Goal: Task Accomplishment & Management: Use online tool/utility

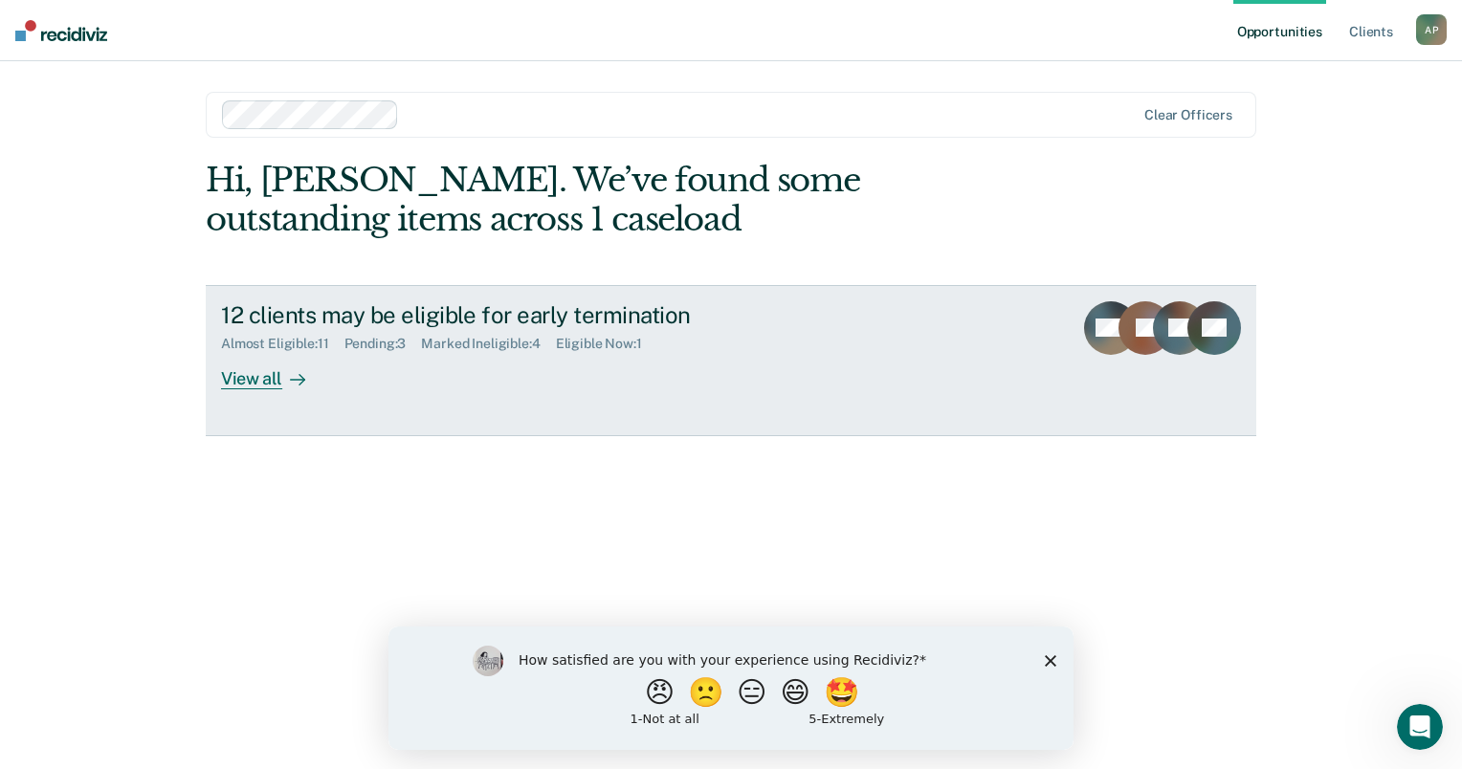
click at [264, 376] on div "View all" at bounding box center [274, 370] width 107 height 37
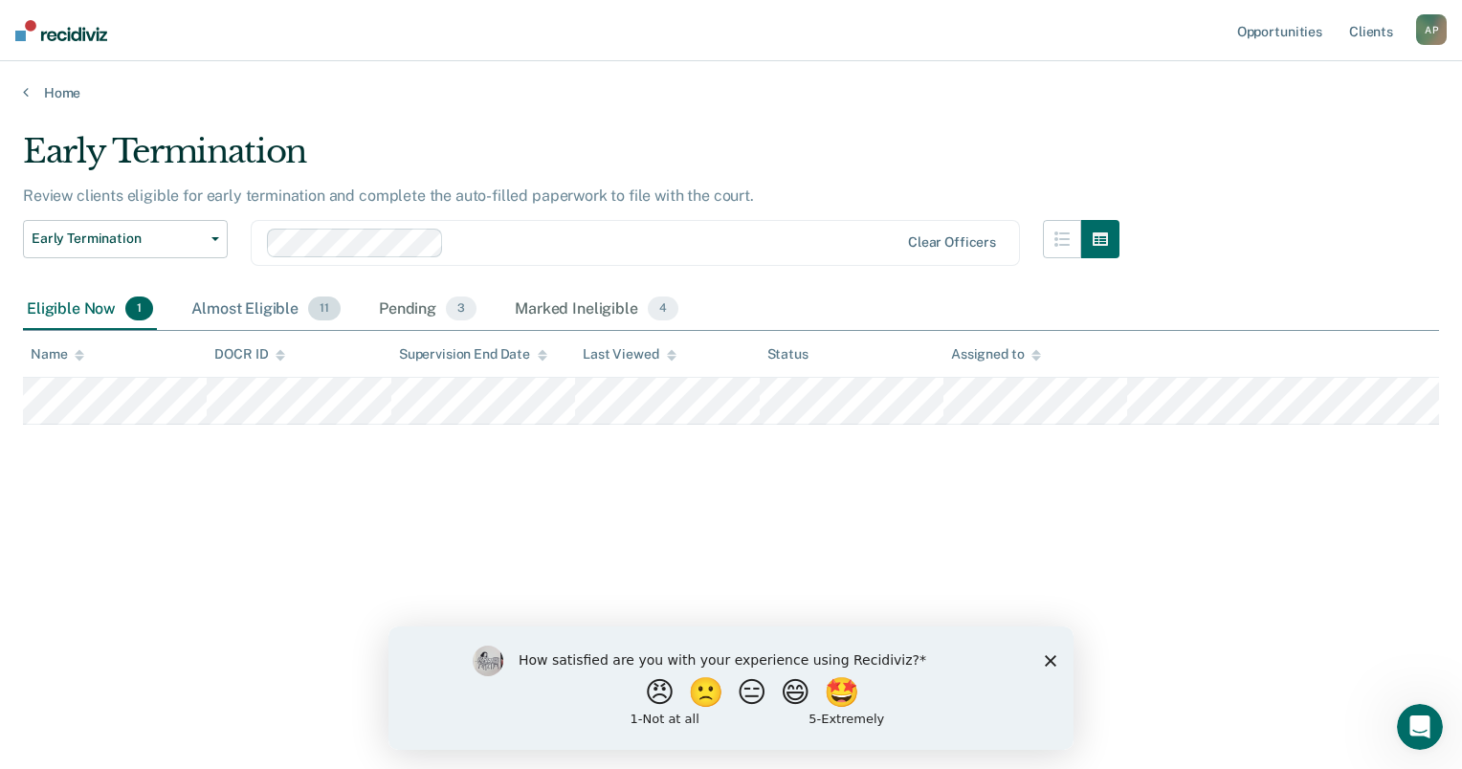
click at [243, 313] on div "Almost Eligible 11" at bounding box center [265, 310] width 157 height 42
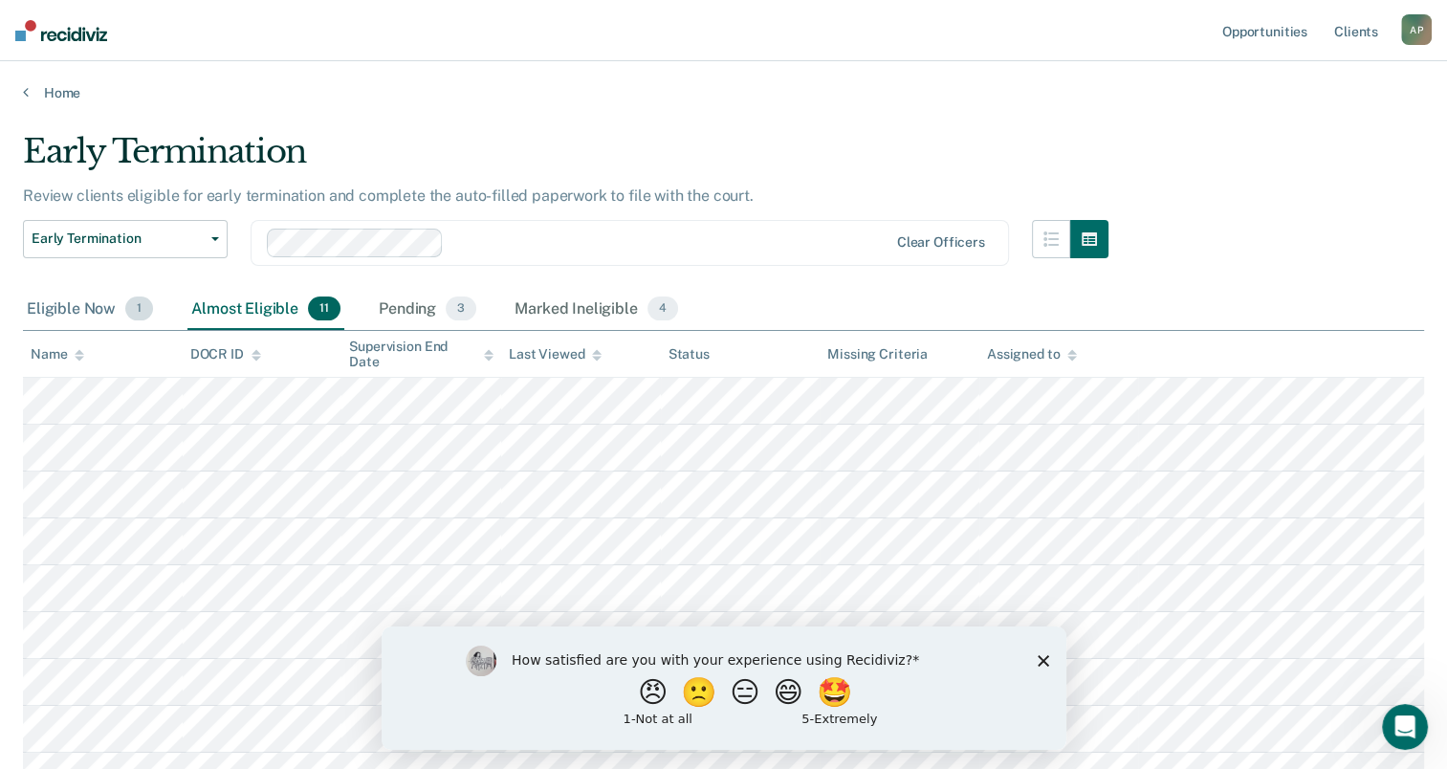
click at [70, 314] on div "Eligible Now 1" at bounding box center [90, 310] width 134 height 42
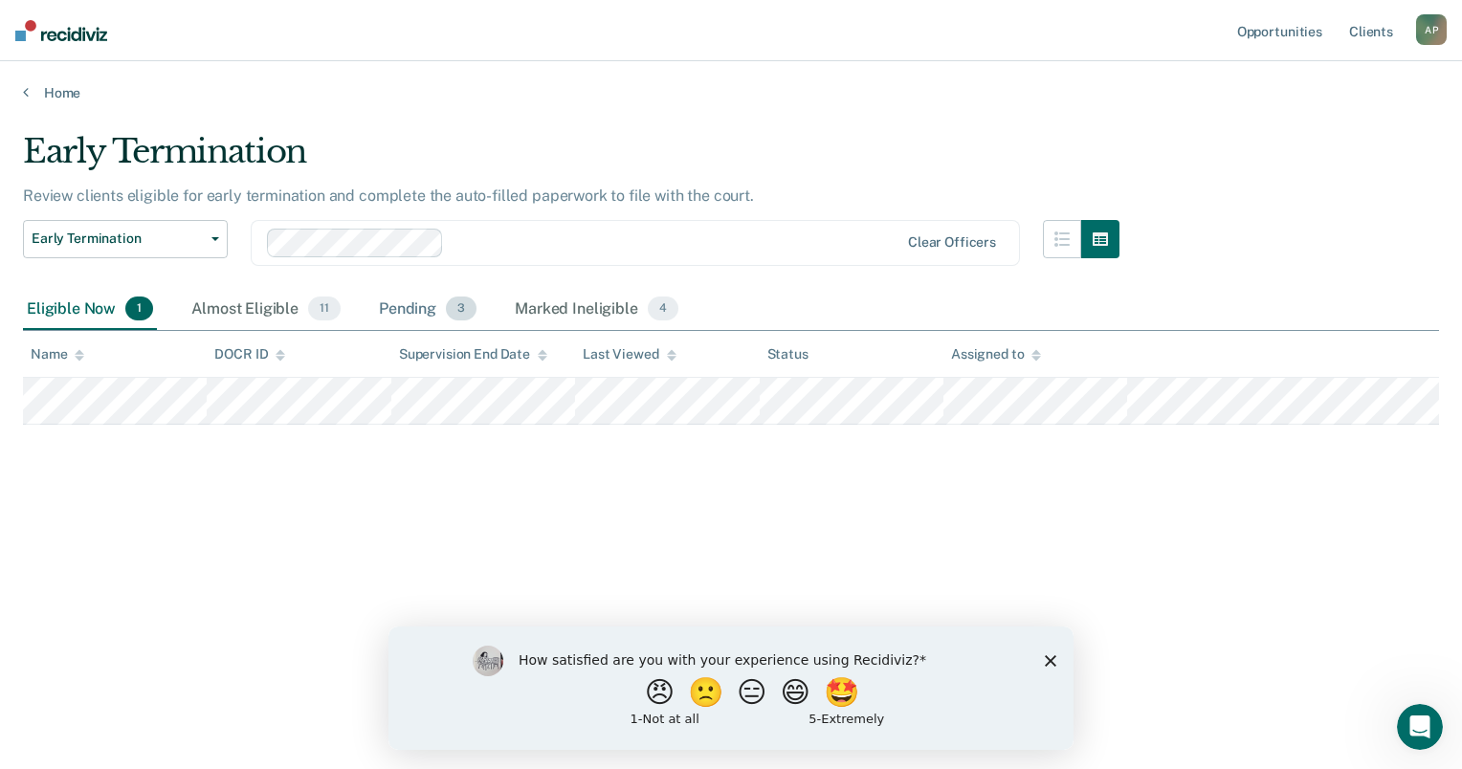
click at [403, 306] on div "Pending 3" at bounding box center [427, 310] width 105 height 42
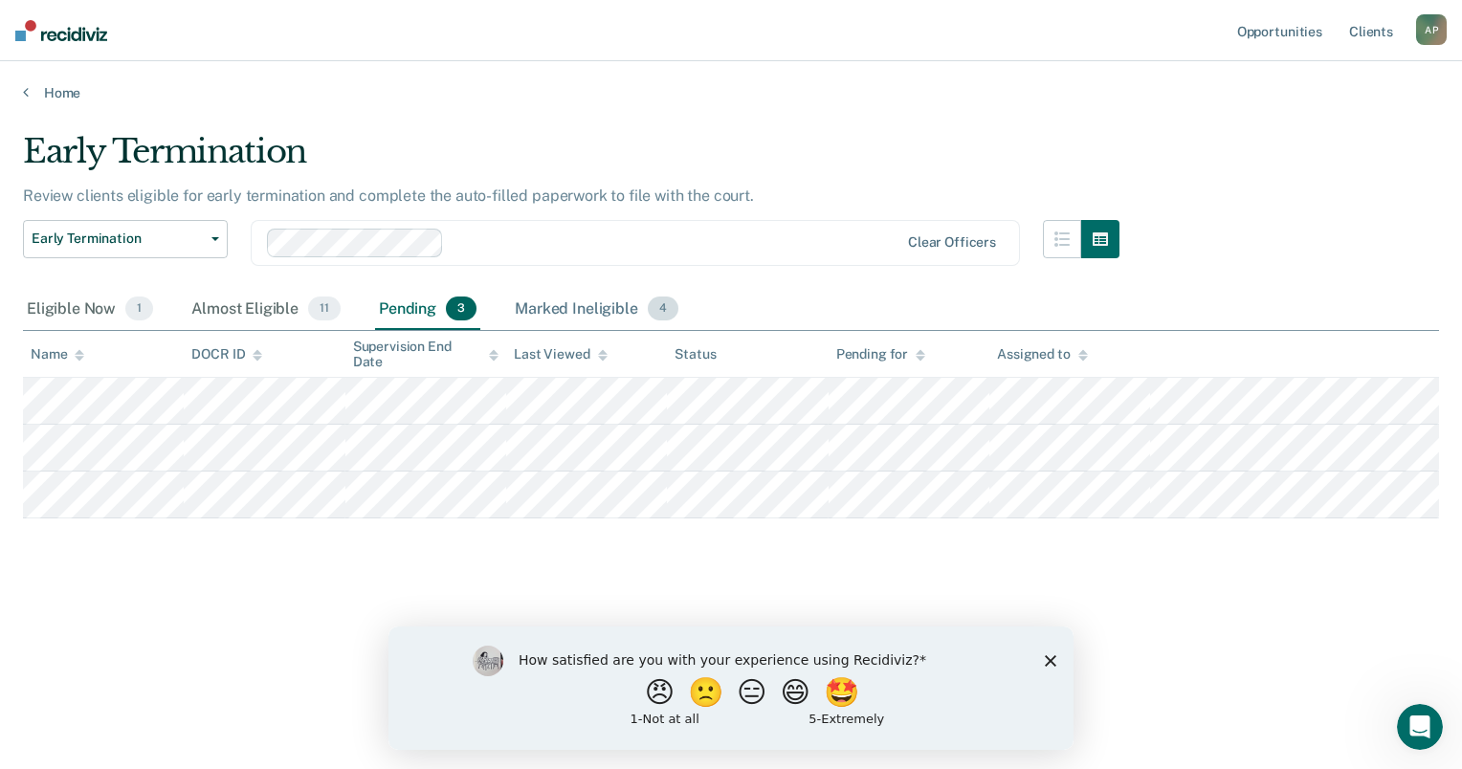
click at [607, 304] on div "Marked Ineligible 4" at bounding box center [596, 310] width 171 height 42
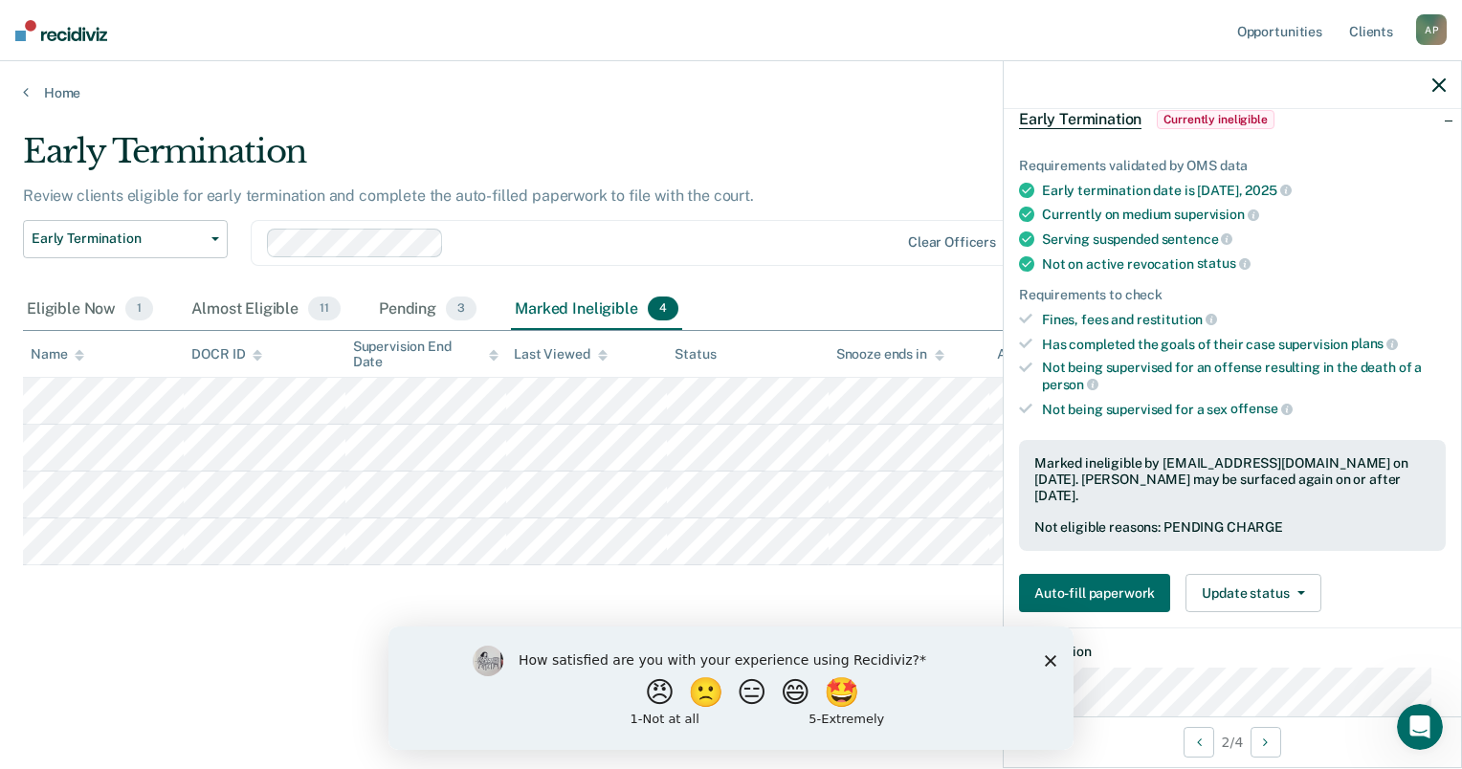
scroll to position [287, 0]
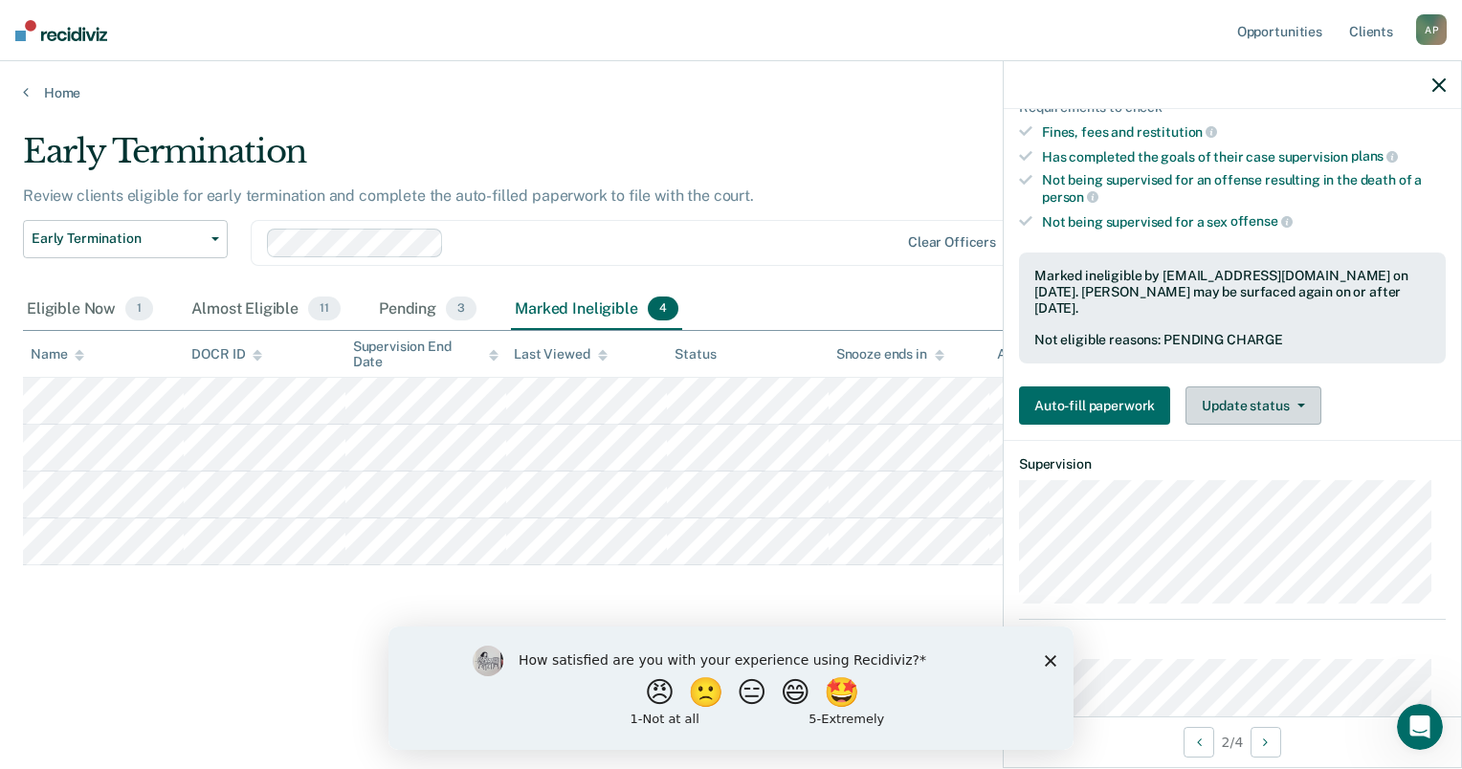
click at [1262, 386] on button "Update status" at bounding box center [1252, 405] width 135 height 38
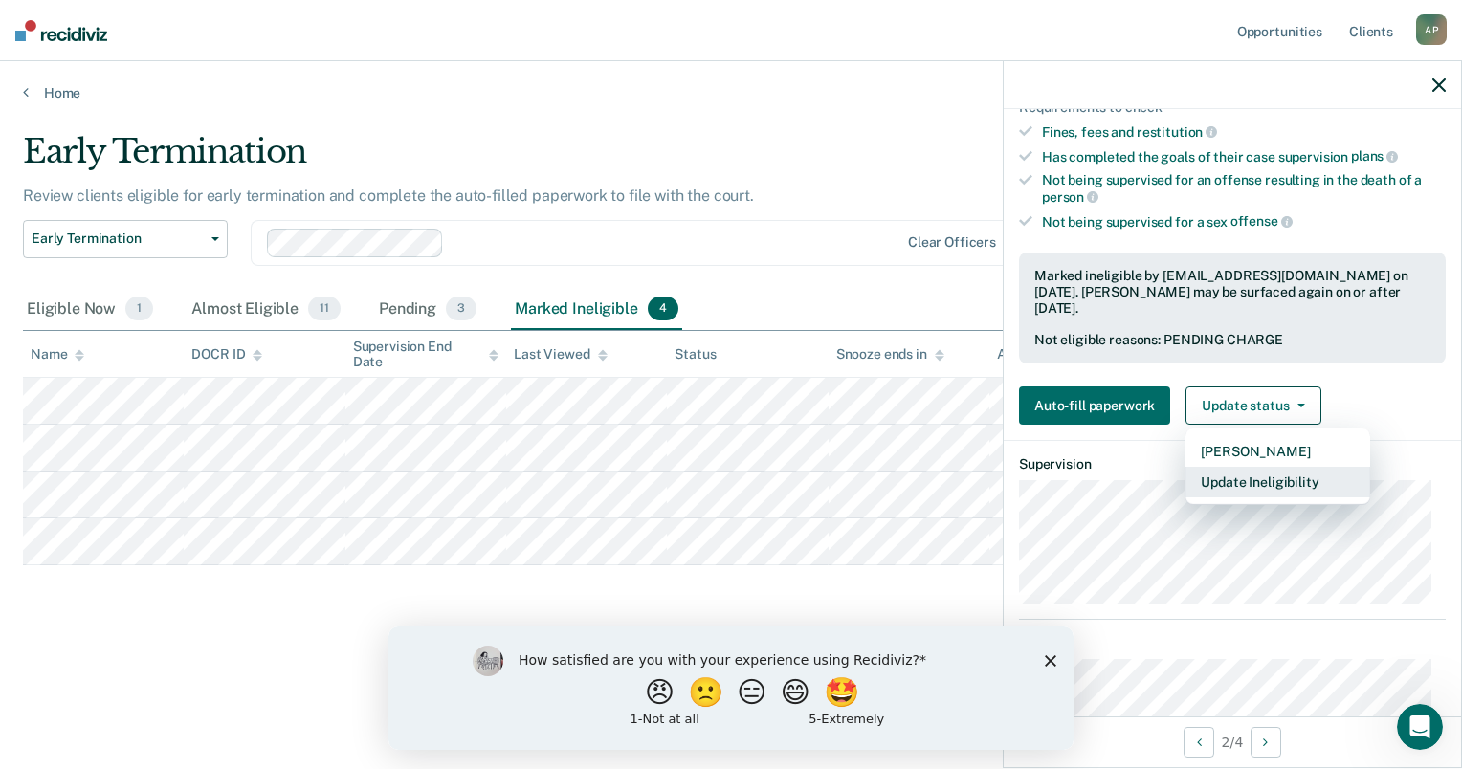
click at [1306, 467] on button "Update Ineligibility" at bounding box center [1277, 482] width 185 height 31
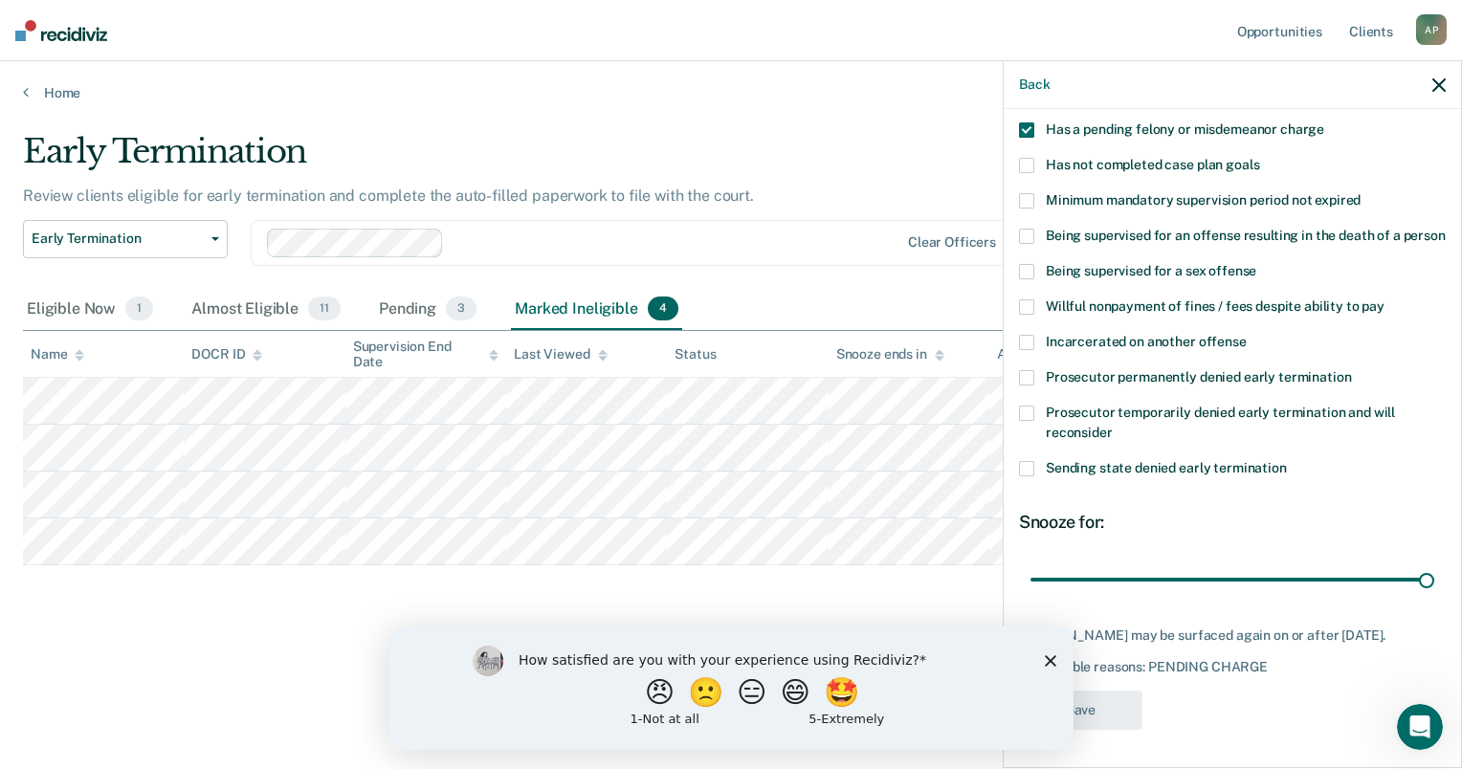
scroll to position [199, 0]
click at [1056, 666] on div "How satisfied are you with your experience using Recidiviz? 😠 🙁 😑 😄 🤩 1 - Not a…" at bounding box center [730, 687] width 685 height 123
click at [1048, 661] on polygon "Close survey" at bounding box center [1050, 659] width 11 height 11
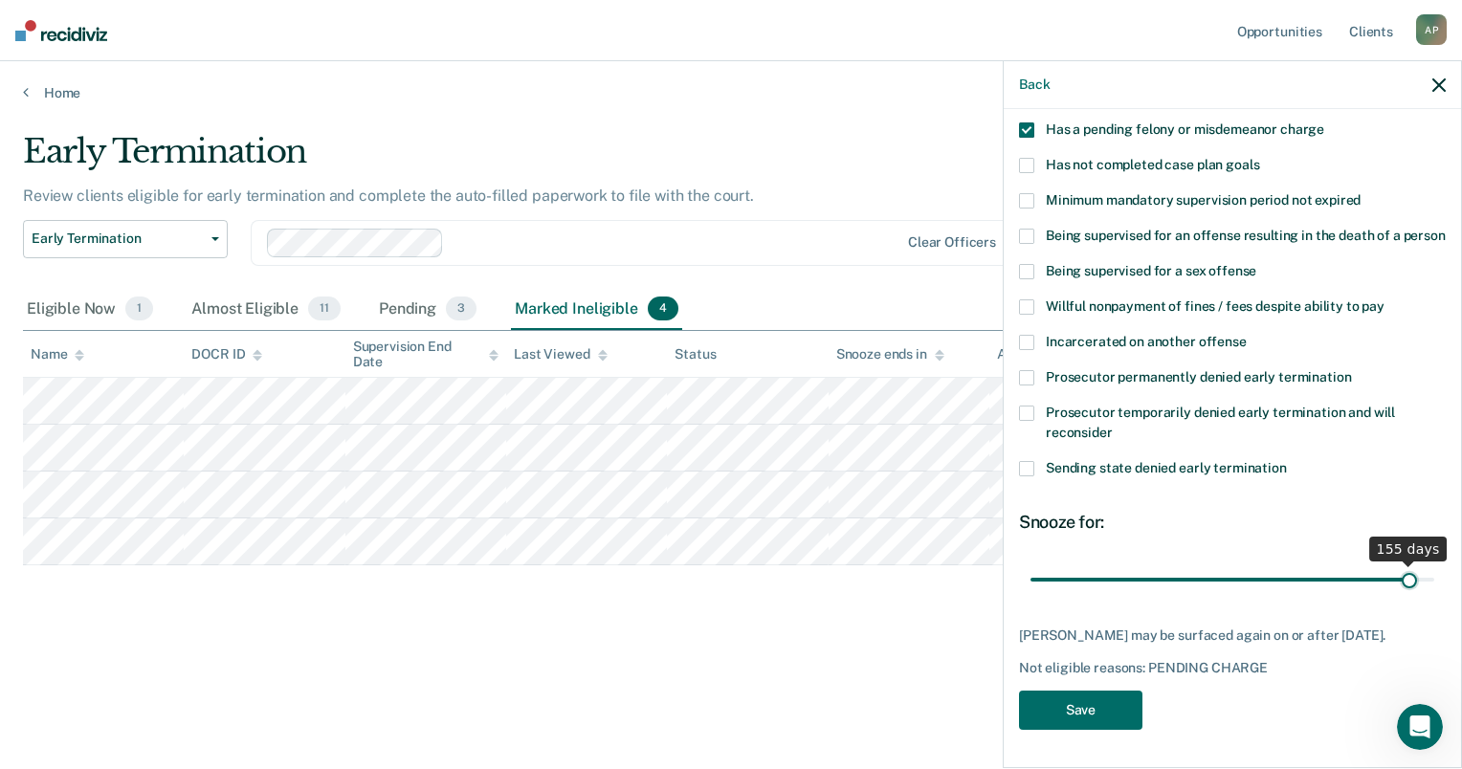
scroll to position [185, 0]
type input "162"
drag, startPoint x: 1413, startPoint y: 566, endPoint x: 1434, endPoint y: 562, distance: 21.4
click at [1434, 563] on input "range" at bounding box center [1232, 579] width 404 height 33
click at [1099, 714] on button "Save" at bounding box center [1080, 710] width 123 height 39
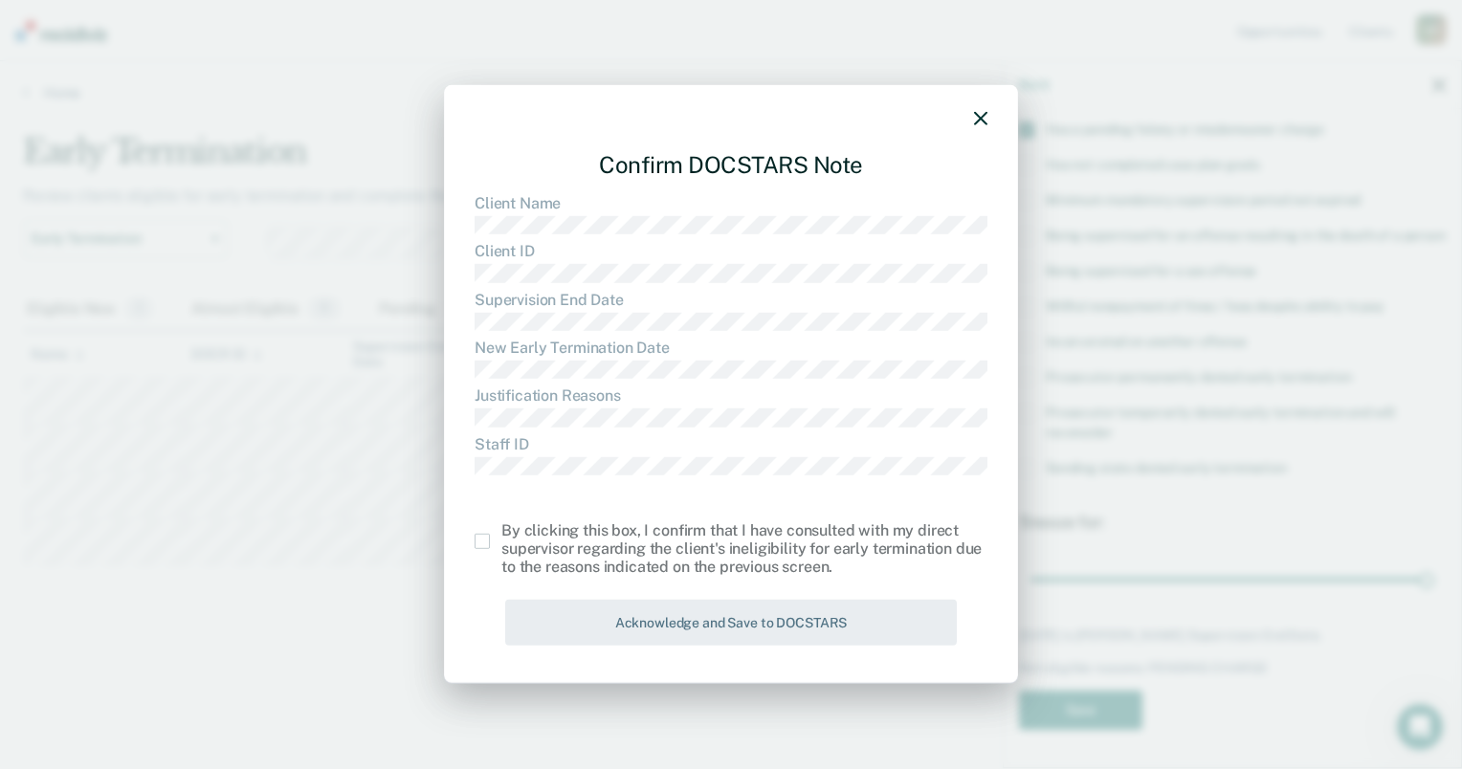
click at [476, 537] on span at bounding box center [481, 541] width 15 height 15
click at [501, 534] on input "checkbox" at bounding box center [501, 534] width 0 height 0
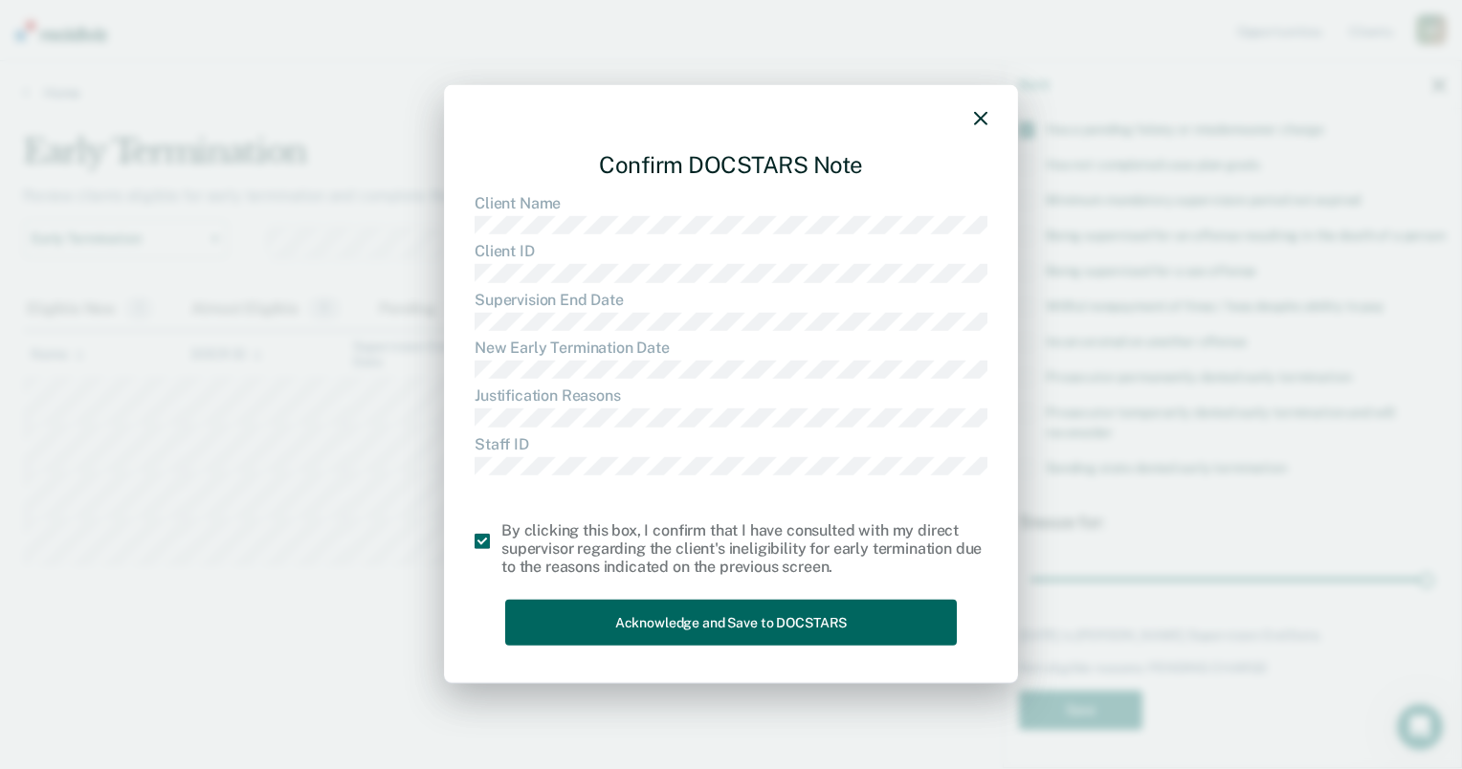
click at [670, 635] on button "Acknowledge and Save to DOCSTARS" at bounding box center [731, 622] width 452 height 47
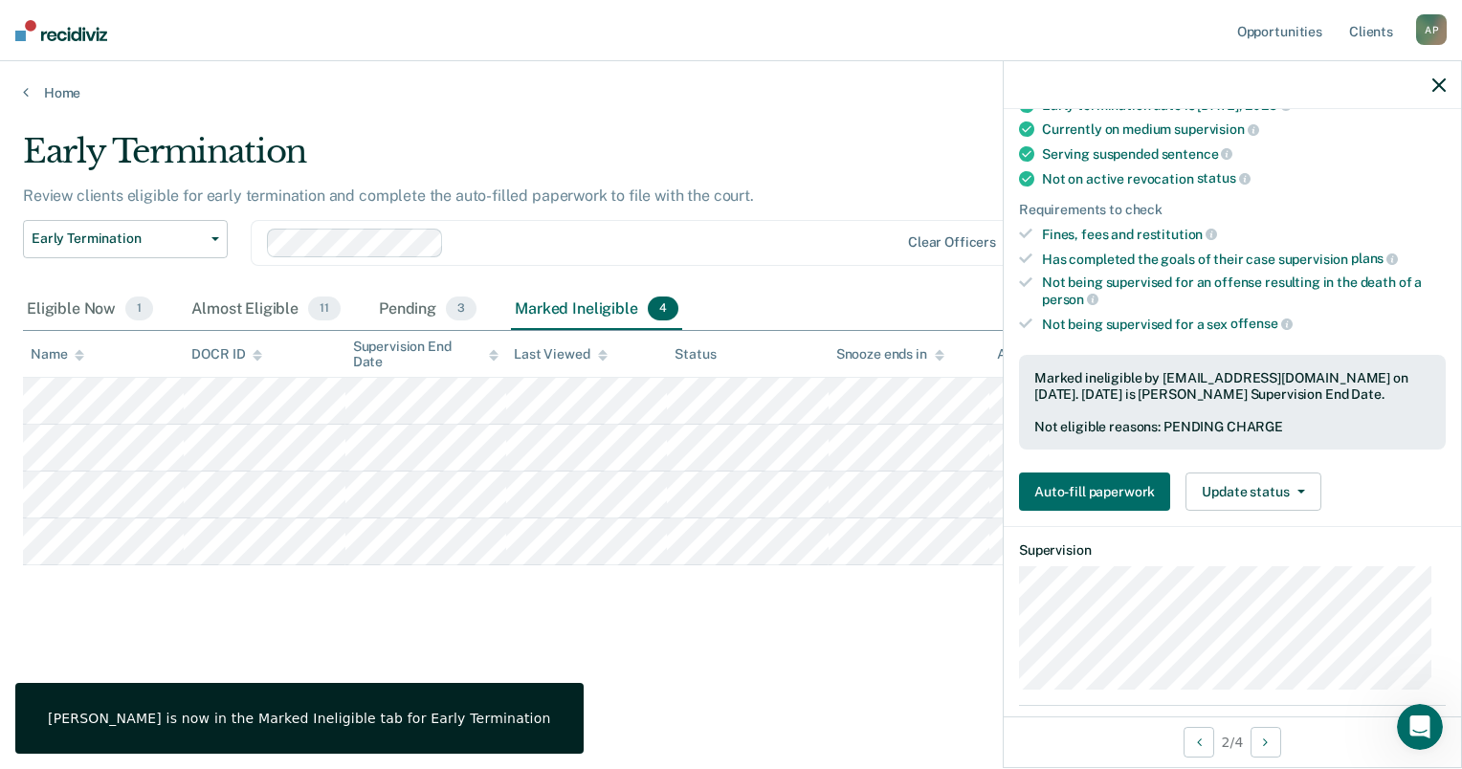
click at [632, 643] on div "Early Termination Review clients eligible for early termination and complete th…" at bounding box center [731, 409] width 1416 height 555
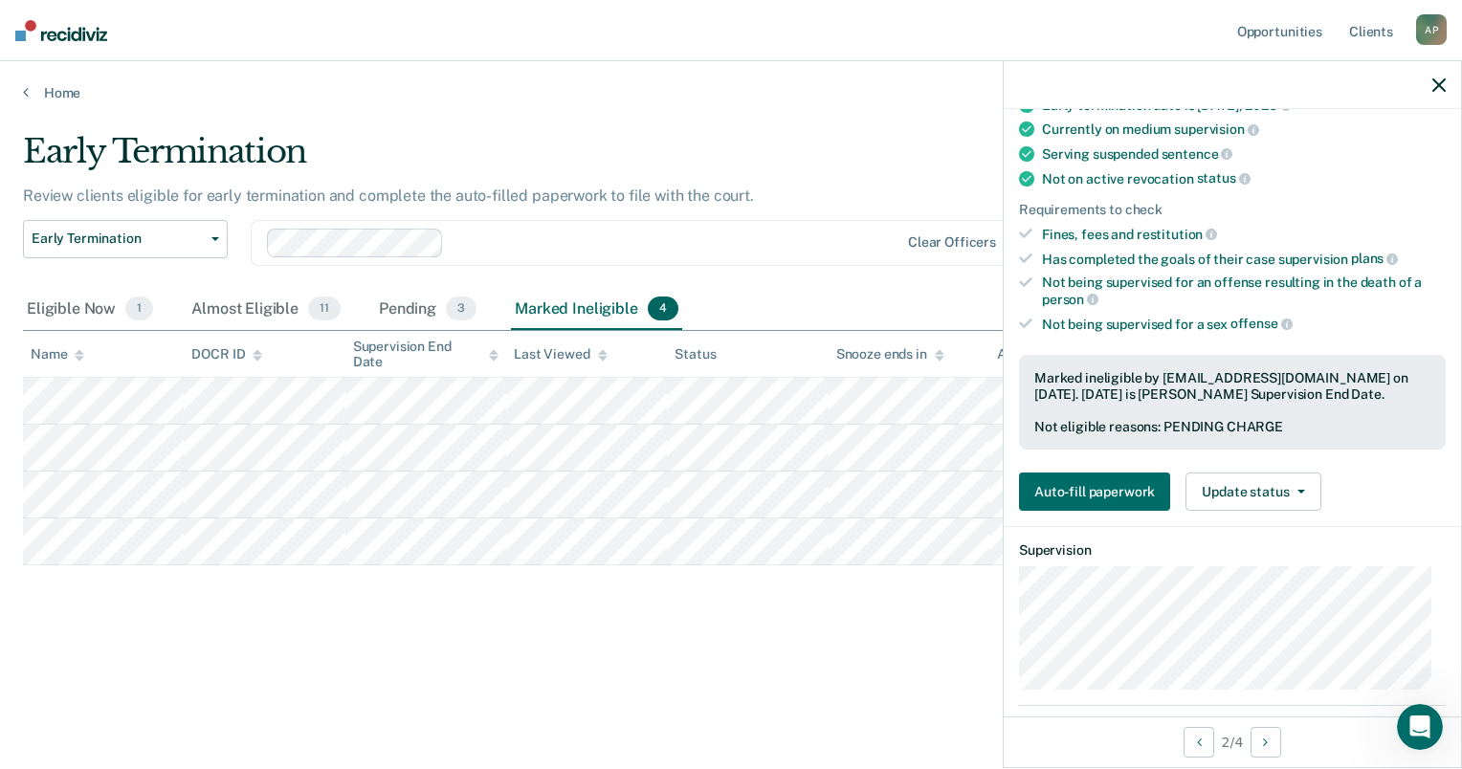
click at [1435, 81] on icon "button" at bounding box center [1438, 84] width 13 height 13
